Goal: Communication & Community: Participate in discussion

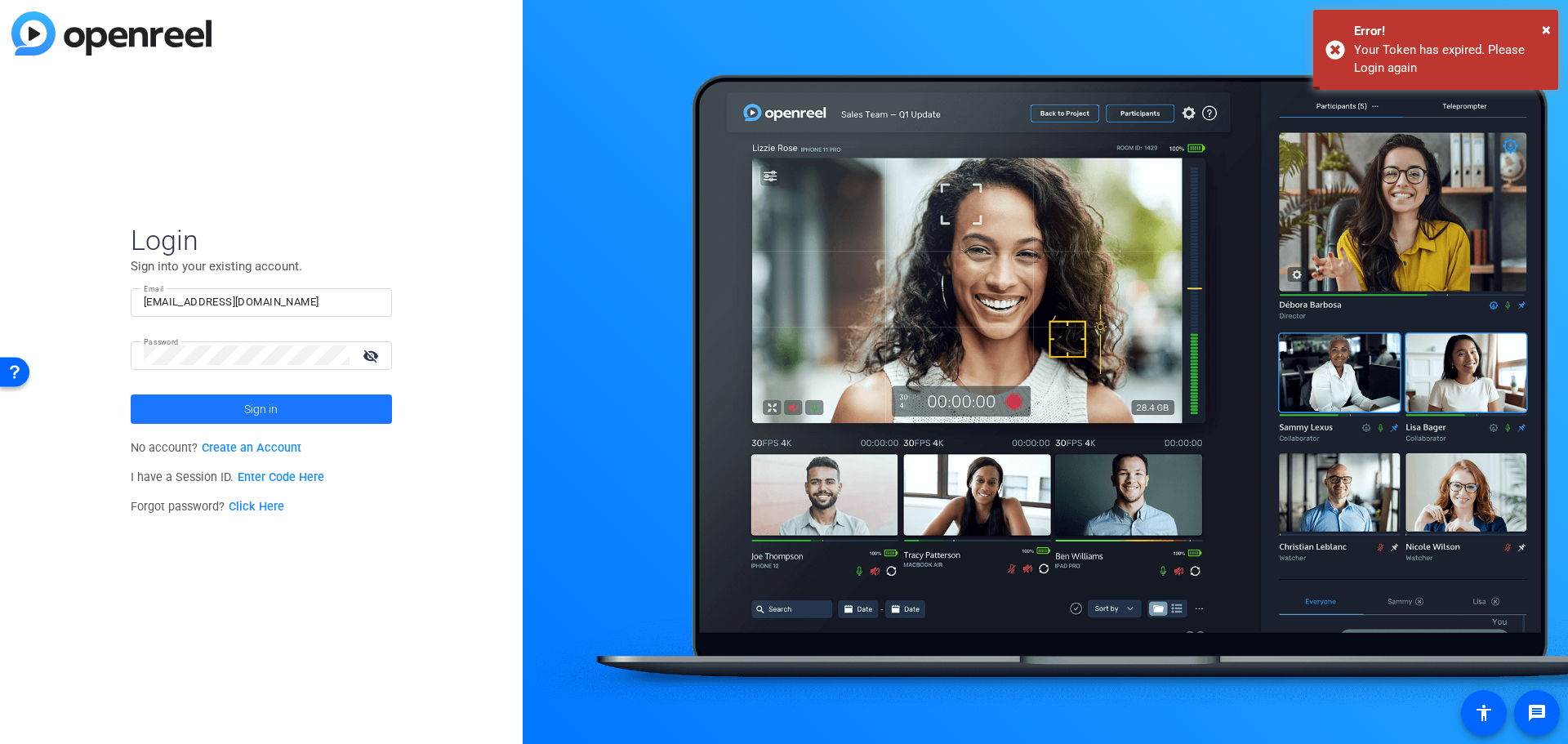
click at [237, 409] on span at bounding box center [262, 409] width 262 height 39
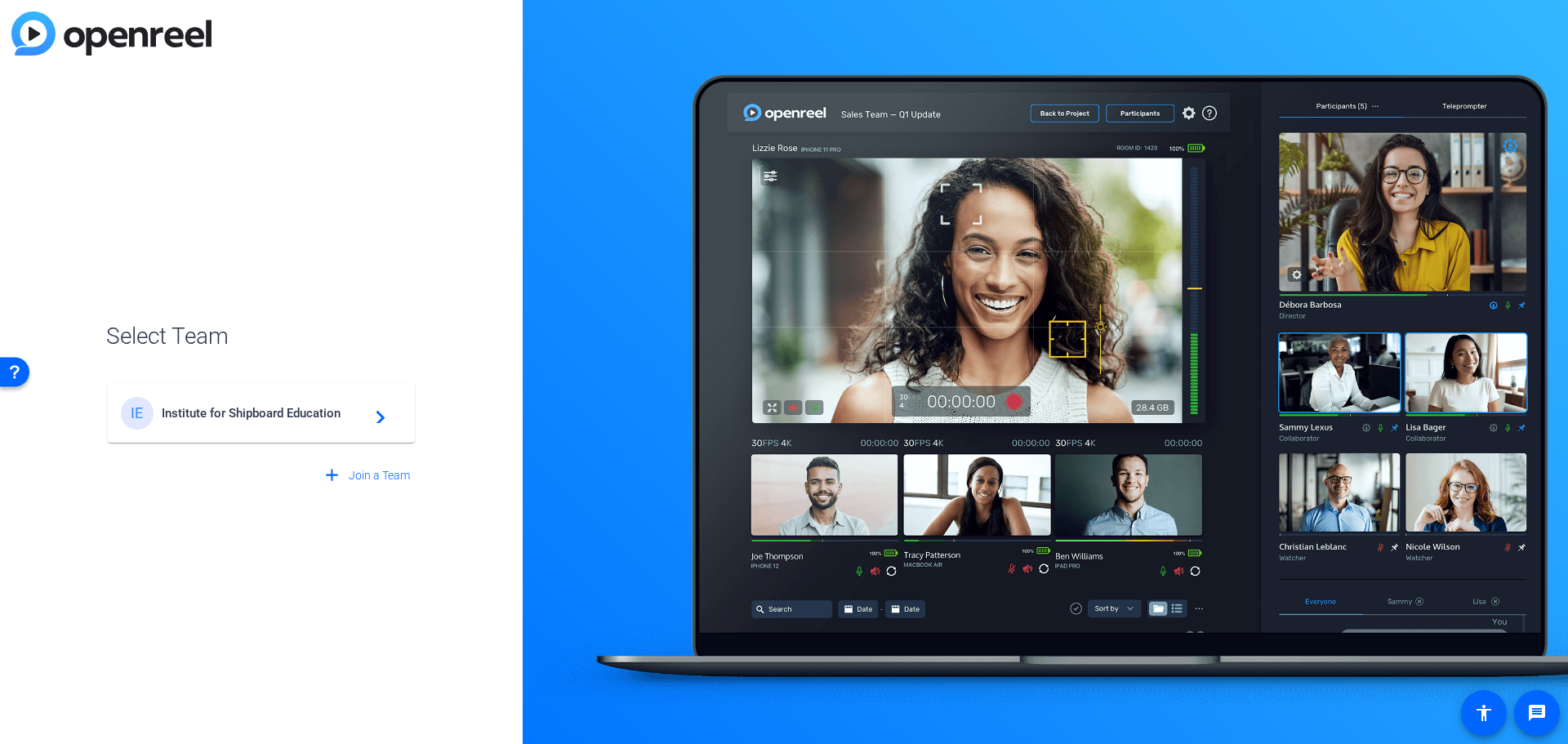
click at [310, 427] on div "IE Institute for Shipboard Education navigate_next" at bounding box center [261, 413] width 281 height 32
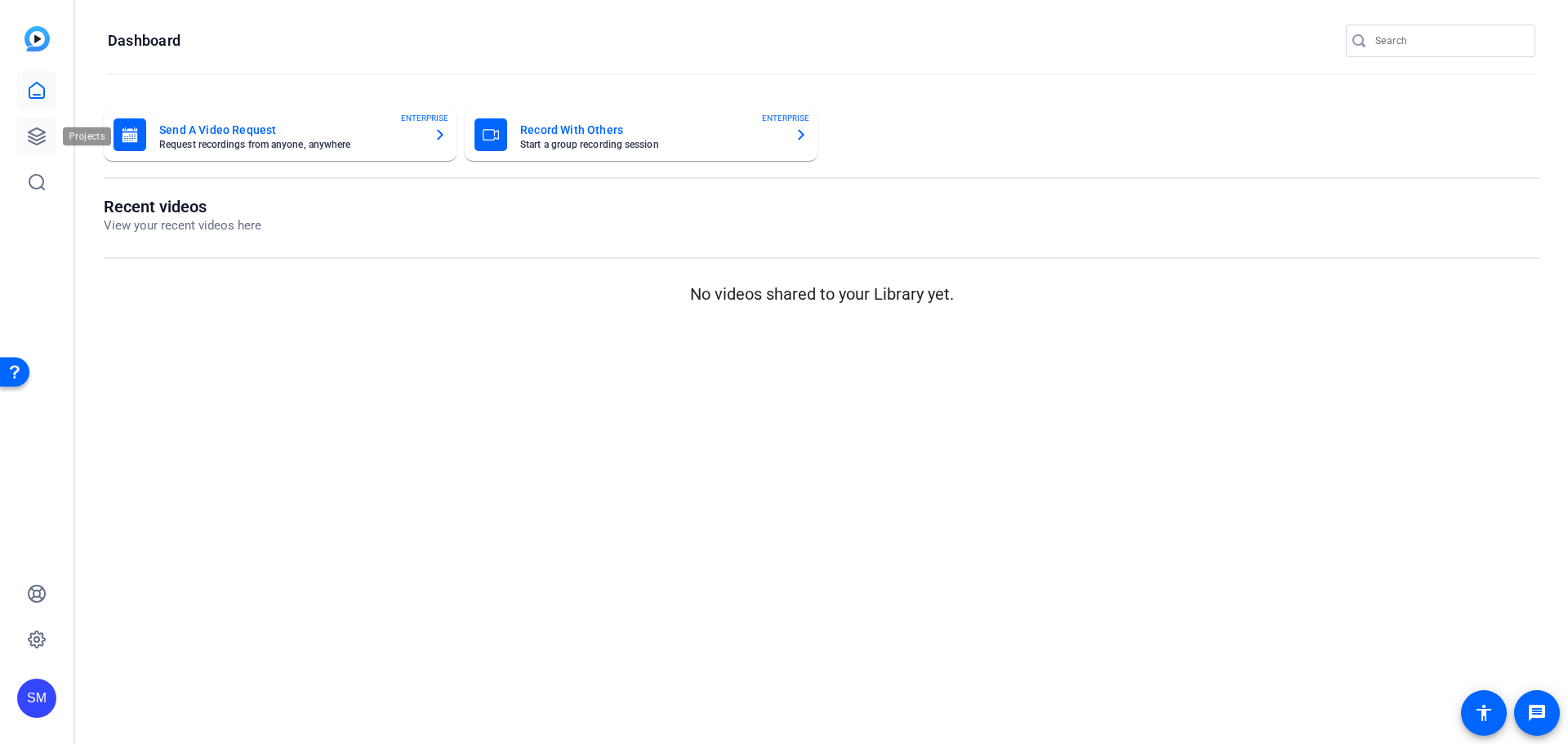
click at [35, 133] on icon at bounding box center [36, 136] width 20 height 20
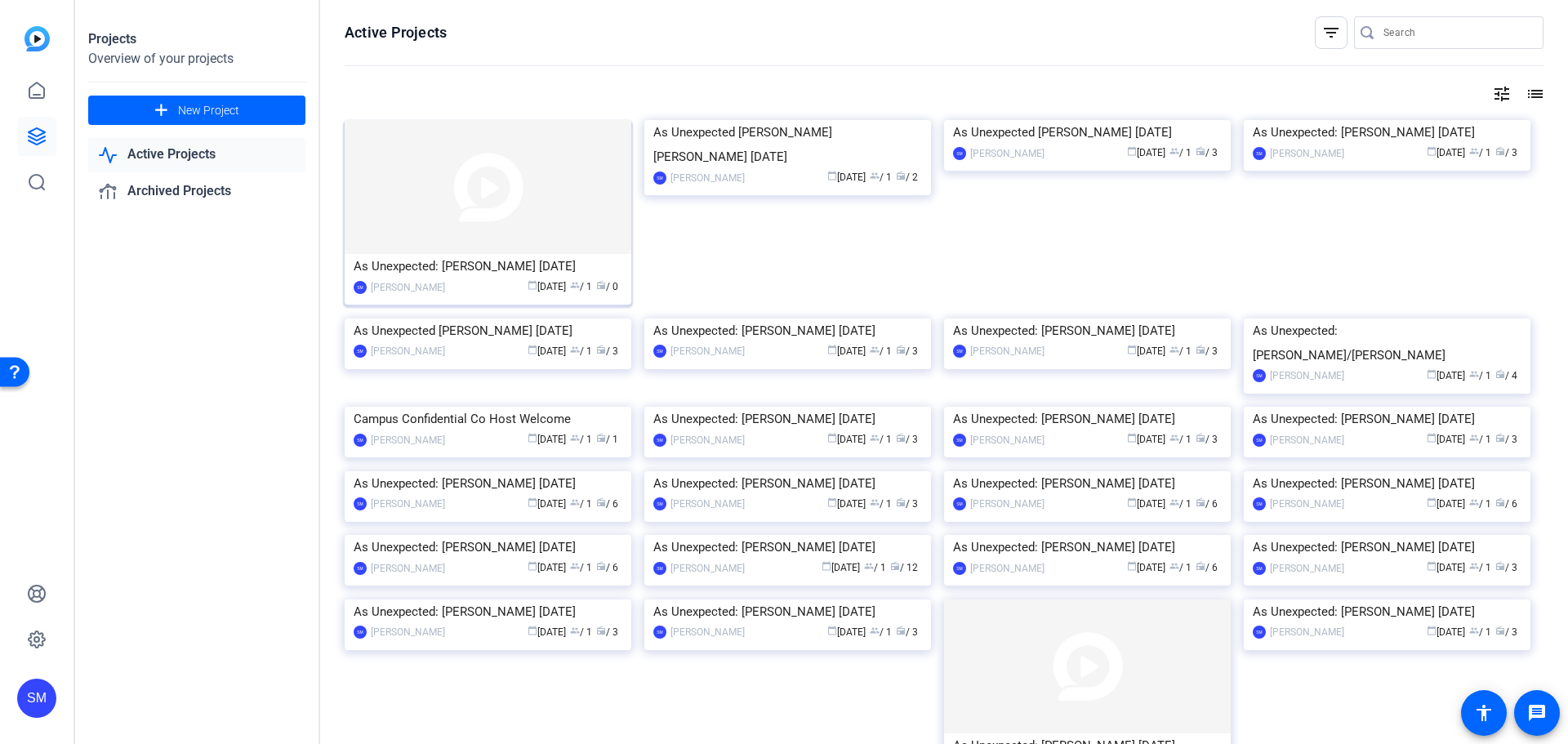
click at [561, 255] on div "As Unexpected: [PERSON_NAME] [DATE]" at bounding box center [488, 267] width 268 height 25
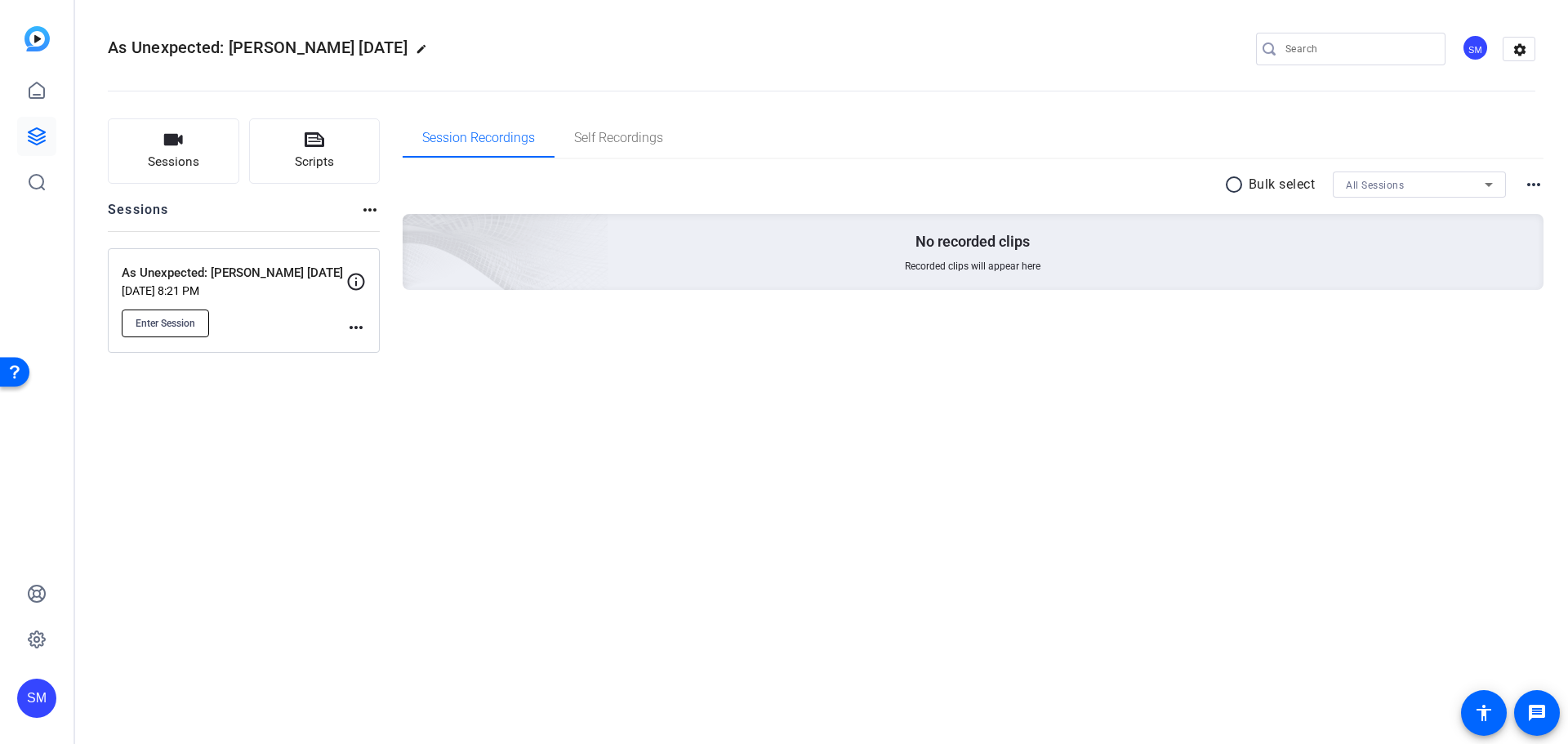
click at [179, 317] on span "Enter Session" at bounding box center [165, 324] width 60 height 13
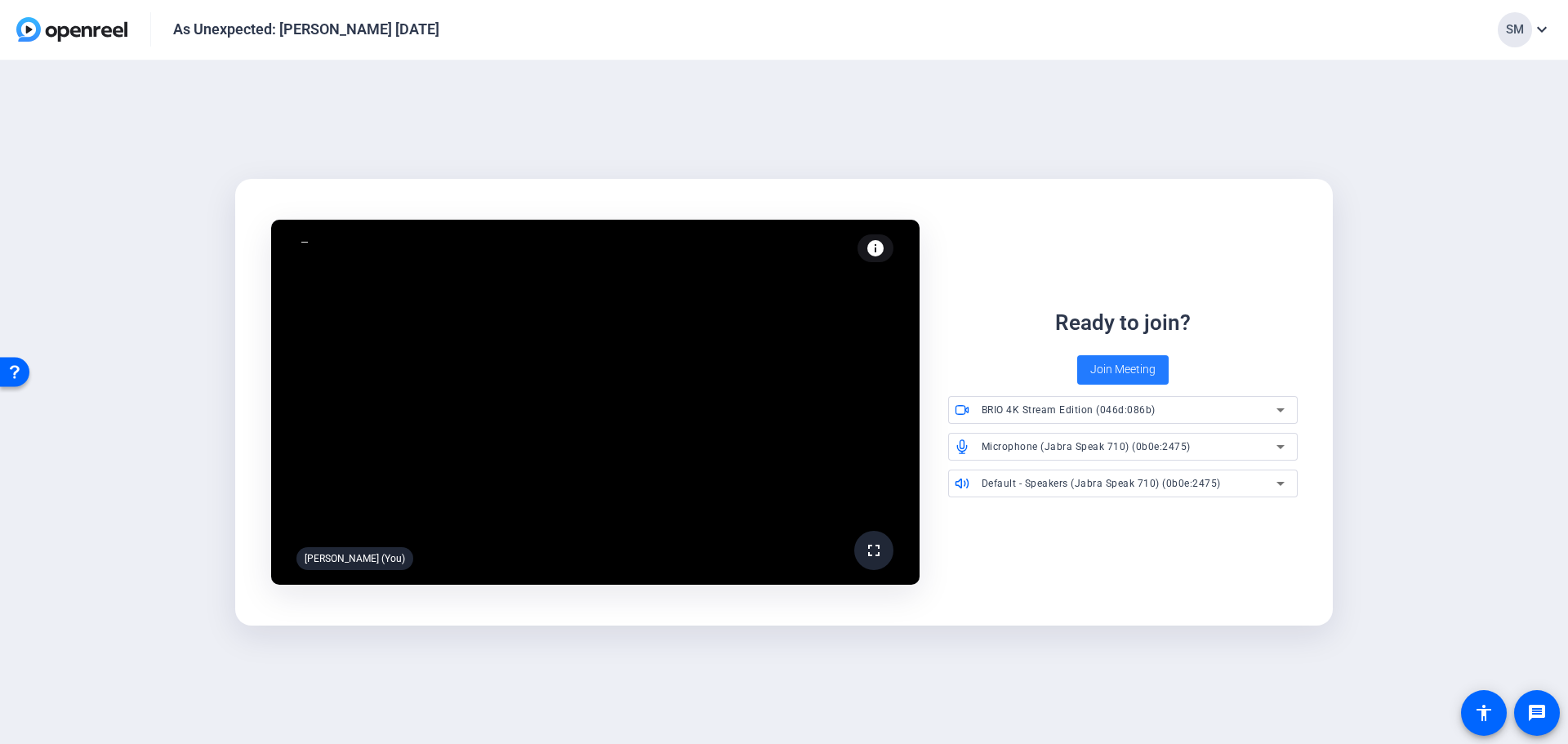
click at [1139, 367] on span "Join Meeting" at bounding box center [1122, 370] width 65 height 17
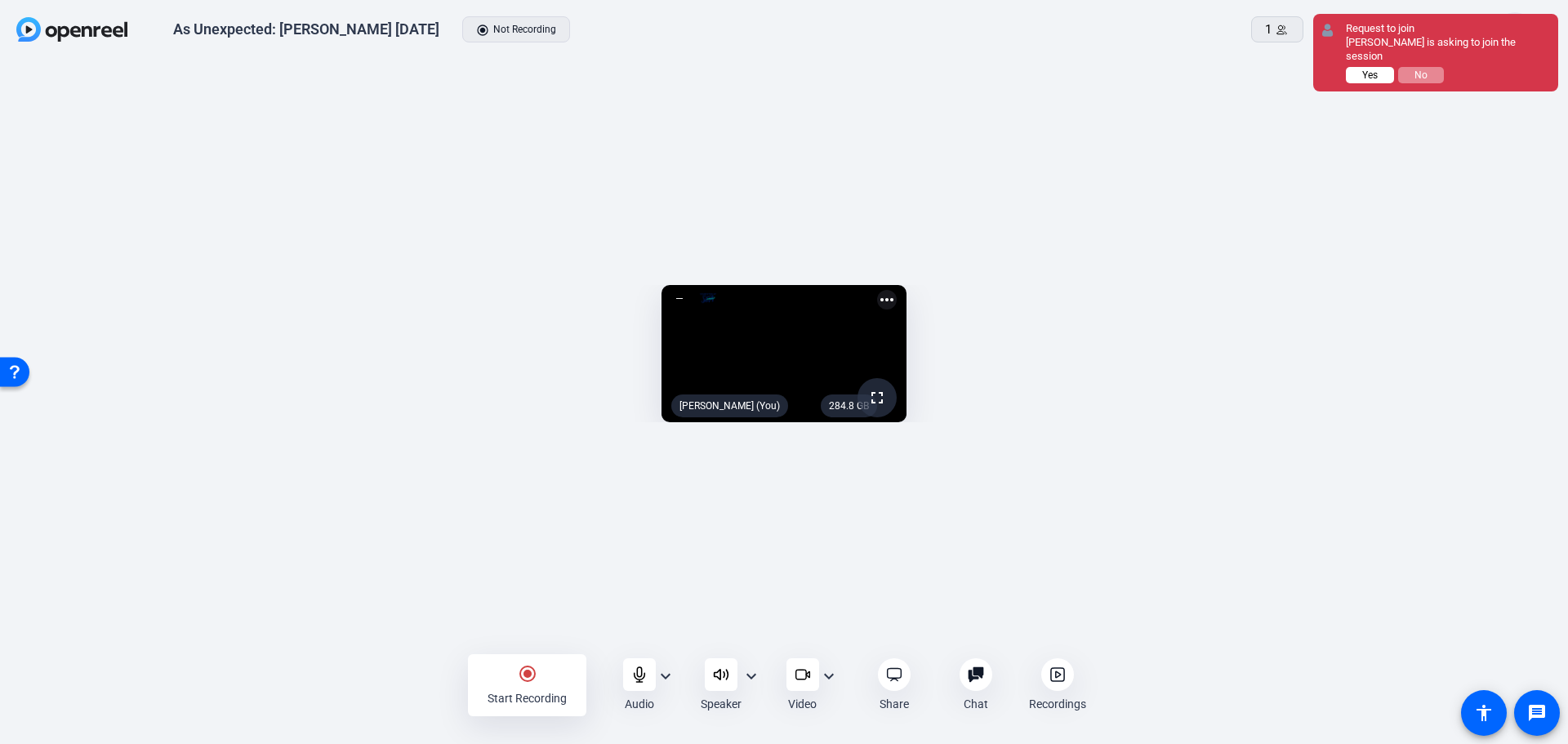
click at [1374, 69] on span "Yes" at bounding box center [1370, 75] width 15 height 11
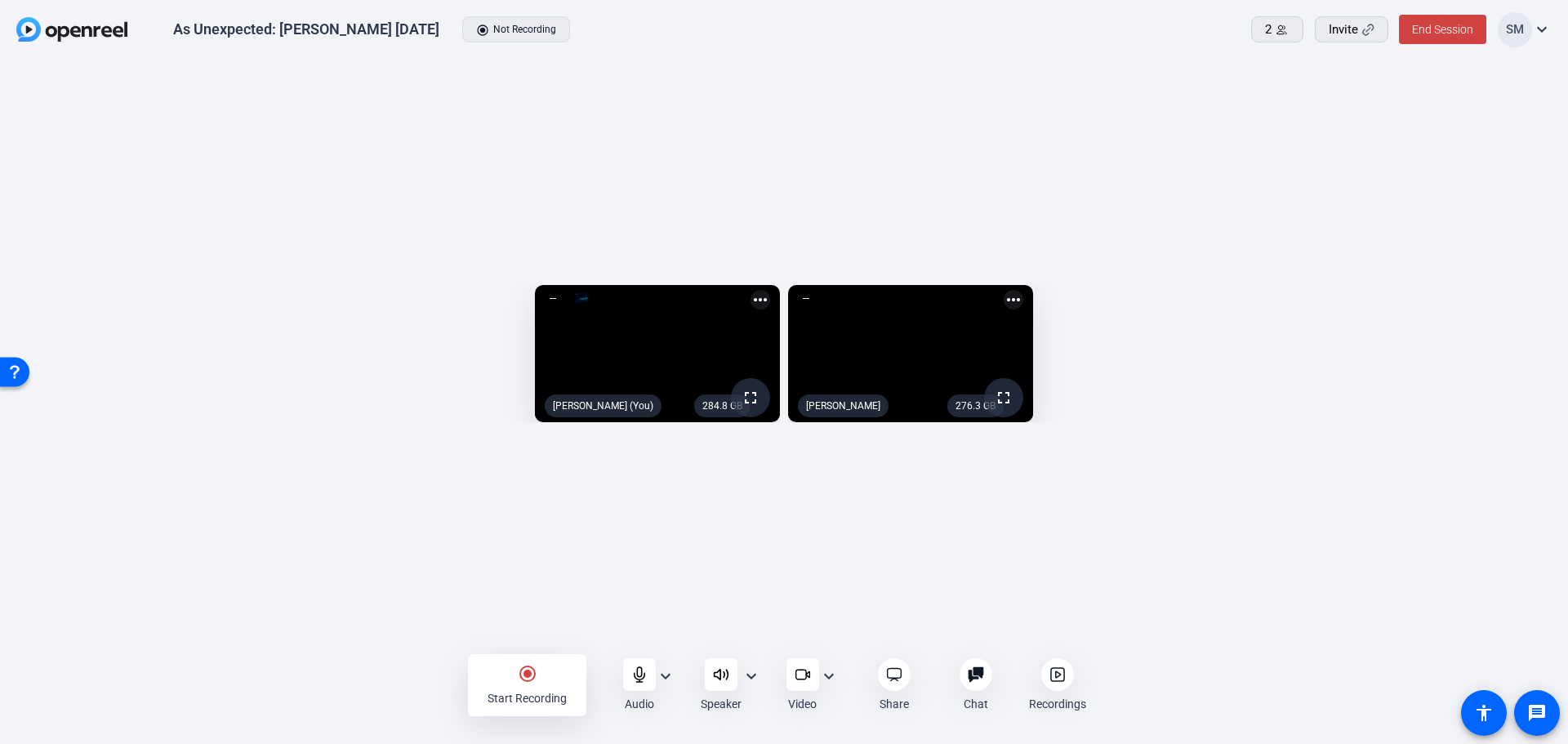
click at [1024, 290] on mat-icon "more_horiz" at bounding box center [1013, 300] width 20 height 20
click at [1466, 214] on span "Pin to screen" at bounding box center [1467, 213] width 65 height 20
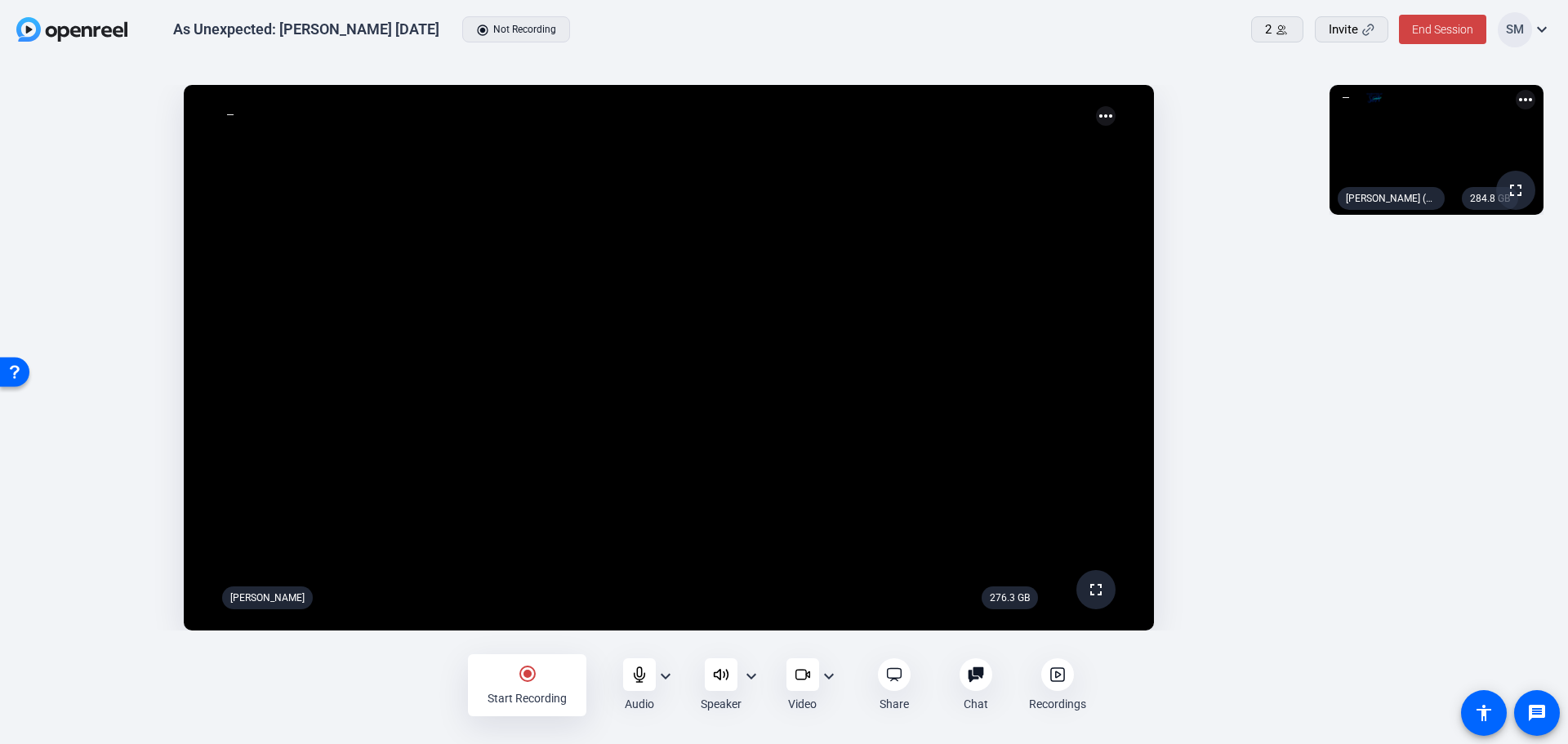
click at [525, 678] on mat-icon "radio_button_checked" at bounding box center [527, 674] width 20 height 20
